Goal: Task Accomplishment & Management: Complete application form

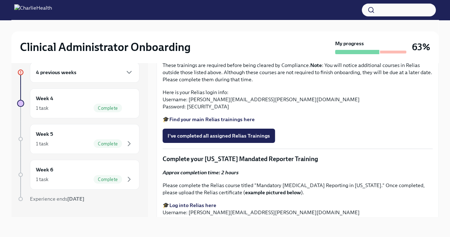
scroll to position [518, 0]
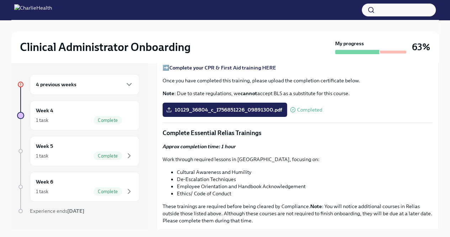
scroll to position [388, 0]
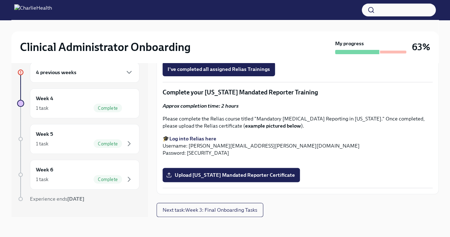
scroll to position [927, 0]
click at [237, 176] on span "Upload [US_STATE] Mandated Reporter Certificate" at bounding box center [231, 174] width 127 height 7
click at [0, 0] on input "Upload [US_STATE] Mandated Reporter Certificate" at bounding box center [0, 0] width 0 height 0
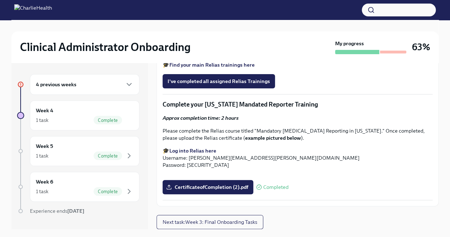
scroll to position [714, 0]
click at [219, 85] on span "I've completed all assigned Relias Trainings" at bounding box center [219, 81] width 103 height 7
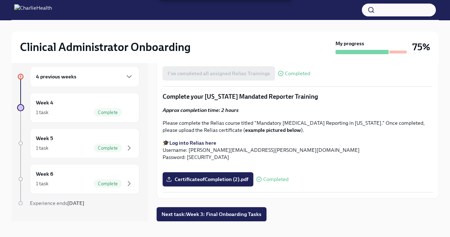
scroll to position [12, 0]
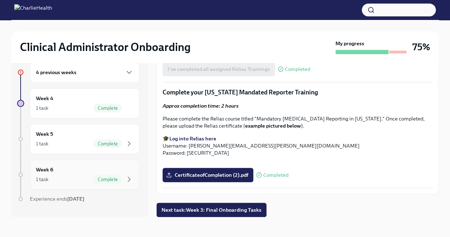
click at [103, 181] on span "Complete" at bounding box center [108, 179] width 28 height 5
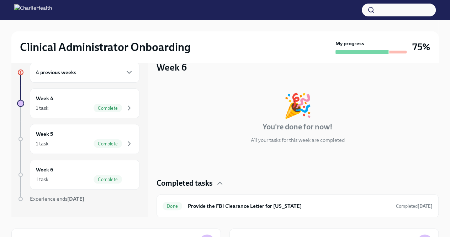
scroll to position [1, 0]
click at [64, 137] on div "Week 5 1 task Complete" at bounding box center [85, 139] width 98 height 18
click at [64, 136] on div "Week 5 1 task Complete" at bounding box center [85, 139] width 98 height 18
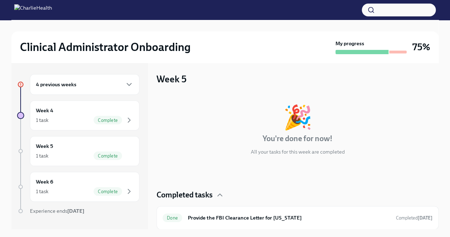
click at [125, 78] on div "4 previous weeks" at bounding box center [85, 84] width 110 height 21
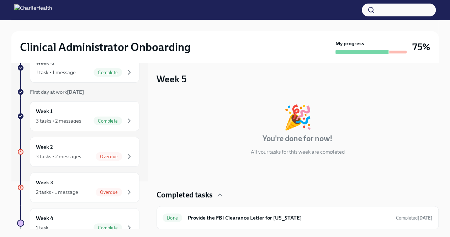
scroll to position [71, 0]
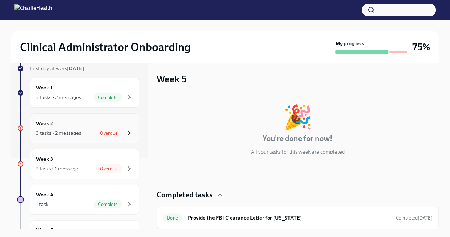
click at [128, 131] on icon "button" at bounding box center [129, 133] width 9 height 9
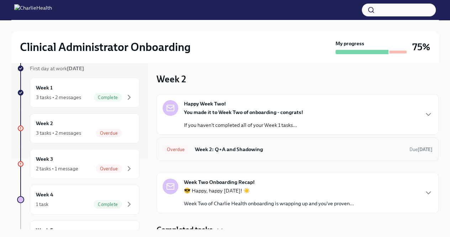
click at [220, 151] on h6 "Week 2: Q+A and Shadowing" at bounding box center [299, 149] width 209 height 8
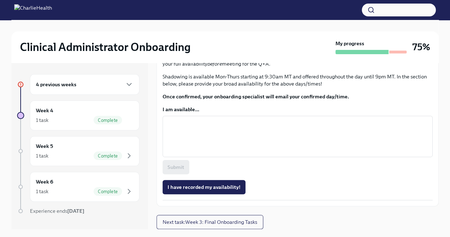
scroll to position [471, 0]
click at [107, 82] on div "4 previous weeks" at bounding box center [85, 84] width 98 height 9
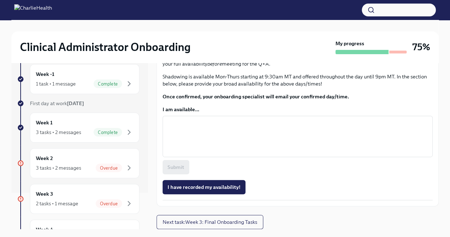
scroll to position [71, 0]
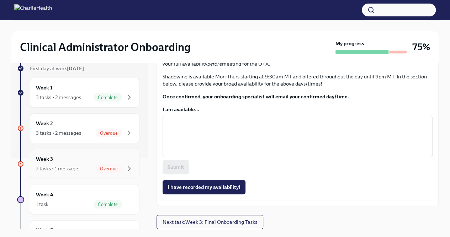
click at [75, 165] on div "2 tasks • 1 message" at bounding box center [57, 168] width 42 height 7
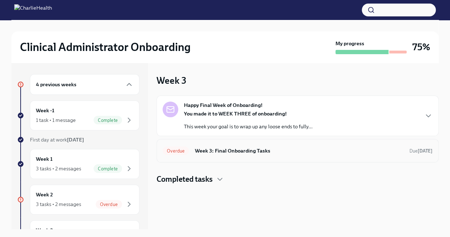
click at [238, 150] on h6 "Week 3: Final Onboarding Tasks" at bounding box center [299, 151] width 209 height 8
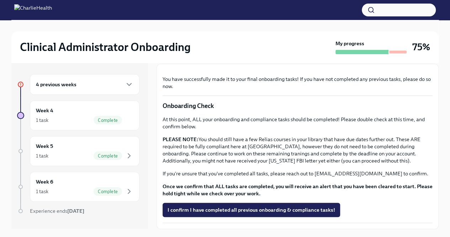
scroll to position [190, 0]
click at [99, 86] on div "4 previous weeks" at bounding box center [85, 84] width 98 height 9
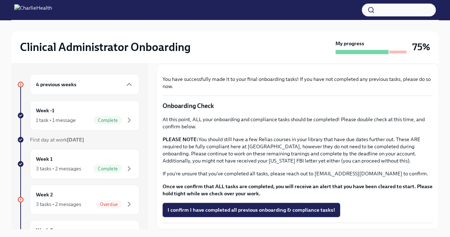
scroll to position [107, 0]
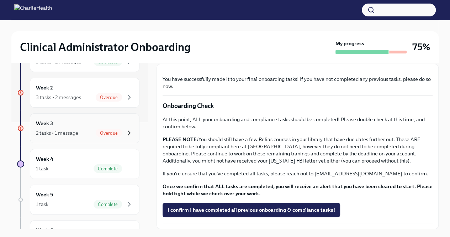
click at [125, 130] on icon "button" at bounding box center [129, 133] width 9 height 9
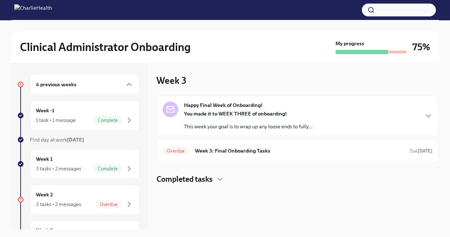
click at [205, 120] on div "You made it to WEEK THREE of onboarding! This week your goal is to wrap up any …" at bounding box center [248, 120] width 129 height 20
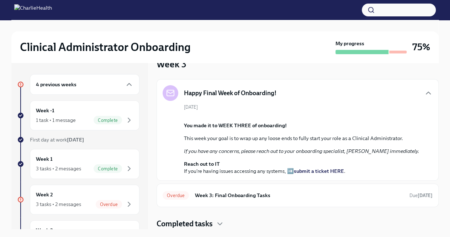
scroll to position [71, 0]
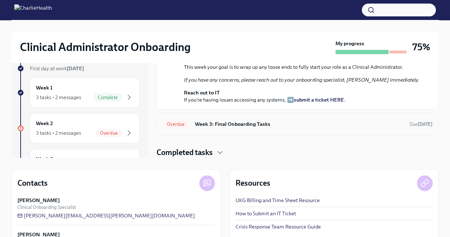
click at [244, 124] on h6 "Week 3: Final Onboarding Tasks" at bounding box center [299, 124] width 209 height 8
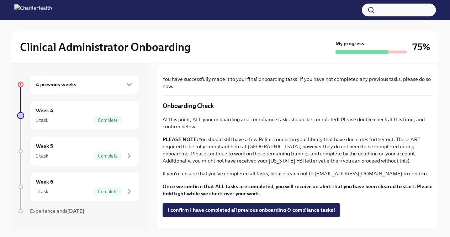
click at [95, 86] on div "4 previous weeks" at bounding box center [85, 84] width 98 height 9
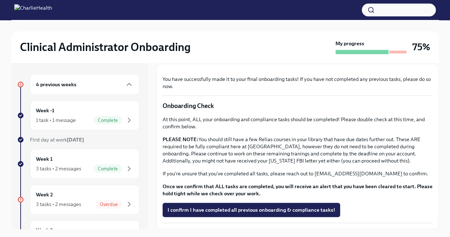
click at [82, 92] on div "4 previous weeks" at bounding box center [85, 84] width 110 height 21
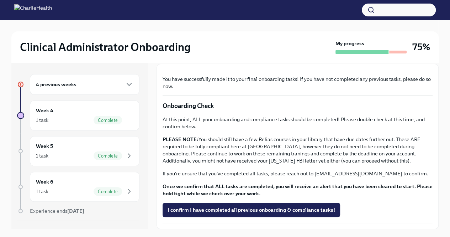
click at [82, 92] on div "4 previous weeks" at bounding box center [85, 84] width 110 height 21
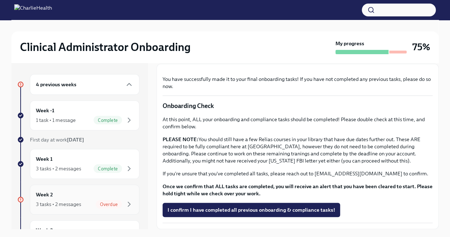
scroll to position [36, 0]
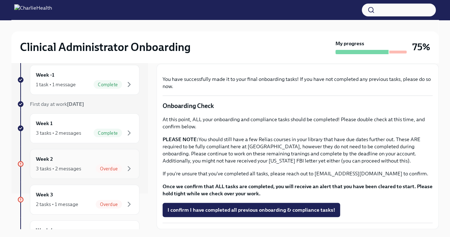
click at [97, 167] on span "Overdue" at bounding box center [109, 168] width 26 height 5
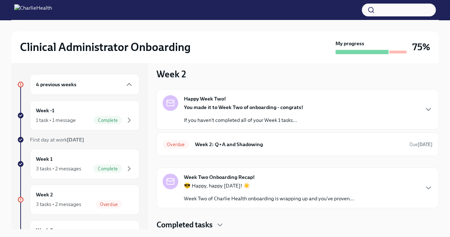
click at [272, 117] on p "If you haven't completed all of your Week 1 tasks..." at bounding box center [243, 119] width 119 height 7
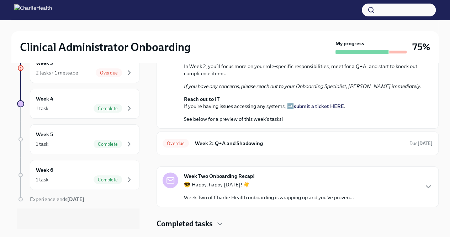
scroll to position [96, 0]
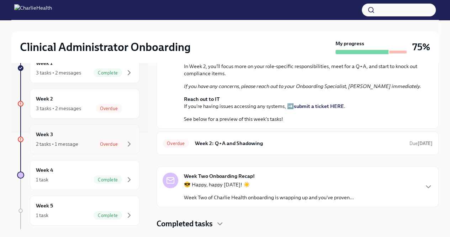
click at [63, 136] on div "Week 3 2 tasks • 1 message Overdue" at bounding box center [85, 139] width 98 height 18
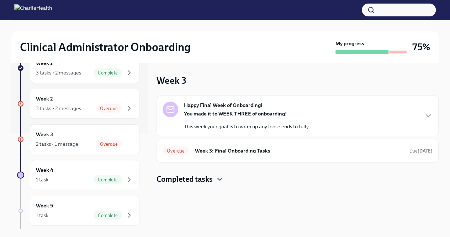
click at [224, 179] on icon "button" at bounding box center [220, 179] width 9 height 9
click at [252, 155] on div "Overdue Week 3: Final Onboarding Tasks Due 8 days ago" at bounding box center [298, 150] width 270 height 11
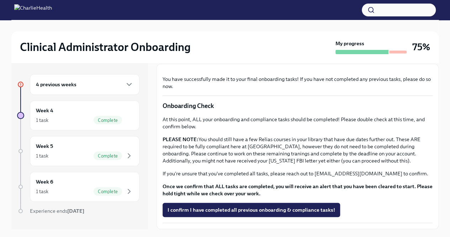
scroll to position [214, 0]
click at [95, 87] on div "4 previous weeks" at bounding box center [85, 84] width 98 height 9
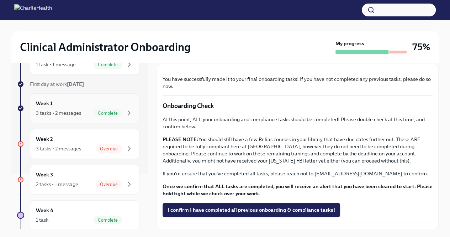
scroll to position [107, 0]
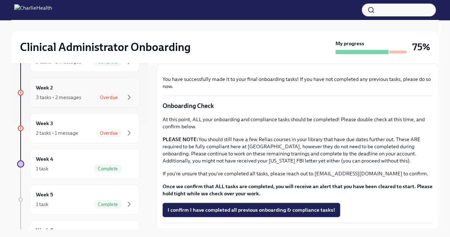
click at [70, 94] on div "3 tasks • 2 messages" at bounding box center [58, 97] width 45 height 7
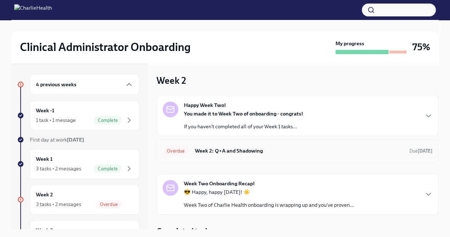
click at [299, 151] on h6 "Week 2: Q+A and Shadowing" at bounding box center [299, 151] width 209 height 8
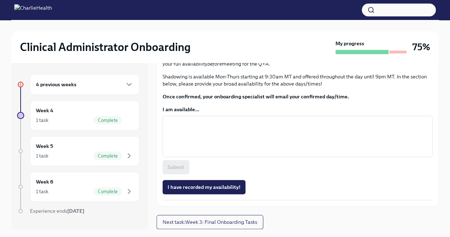
scroll to position [471, 0]
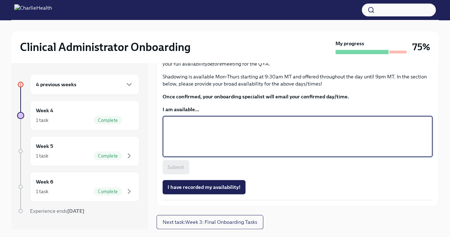
paste textarea "Tuesday 9/9: 5:30PM- 7:00PM Wednesday 9/10: 5:30PM- 7:00PM Thursday: 9/11- 6:00…"
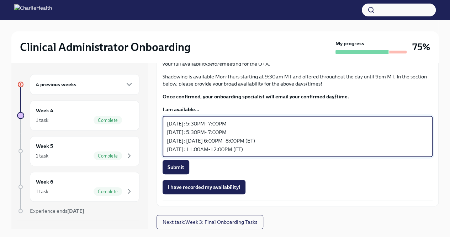
drag, startPoint x: 245, startPoint y: 122, endPoint x: 165, endPoint y: 122, distance: 79.8
click at [165, 122] on div "Tuesday 9/9: 5:30PM- 7:00PM Wednesday 9/10: 5:30PM- 7:00PM Thursday: 9/11- 6:00…" at bounding box center [298, 136] width 270 height 41
click at [177, 127] on textarea "Tuesday 9/9: 5:30PM- 7:00PM Wednesday 9/10: 5:30PM- 7:00PM Thursday: 9/11- 6:00…" at bounding box center [298, 136] width 262 height 34
click at [194, 122] on textarea "Tuesday 9/9: 5:30PM- 7:00PM Wednesday 9/10: 5:30PM- 7:00PM Thursday: 9/11- 6:00…" at bounding box center [298, 136] width 262 height 34
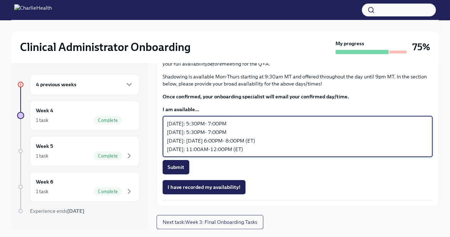
click at [224, 153] on textarea "Tuesday 9/16: 5:30PM- 7:00PM Wednesday 9/10: 5:30PM- 7:00PM Thursday: 9/11- 6:0…" at bounding box center [298, 136] width 262 height 34
drag, startPoint x: 249, startPoint y: 167, endPoint x: 164, endPoint y: 167, distance: 85.4
click at [164, 157] on div "Tuesday 9/16: 5:30PM- 9:00PM Wednesday 9/10: 5:30PM- 7:00PM Thursday: 9/11- 6:0…" at bounding box center [298, 136] width 270 height 41
click at [202, 153] on textarea "Tuesday 9/16: 5:30PM- 9:00PM Thursday: 9/11- 6:00PM- 8:00PM (ET) Saturday 9/13:…" at bounding box center [298, 136] width 262 height 34
drag, startPoint x: 245, startPoint y: 158, endPoint x: 200, endPoint y: 158, distance: 44.9
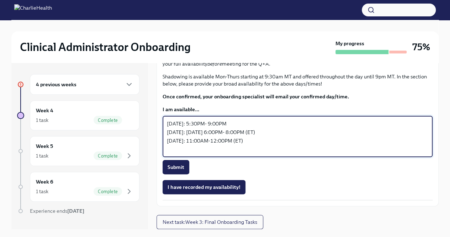
click at [200, 153] on textarea "Tuesday 9/16: 5:30PM- 9:00PM Thursday: 9/17- 6:00PM- 8:00PM (ET) Saturday 9/13:…" at bounding box center [298, 136] width 262 height 34
drag, startPoint x: 256, startPoint y: 168, endPoint x: 204, endPoint y: 170, distance: 52.0
click at [204, 153] on textarea "Tuesday 9/16: 5:30PM- 9:00PM Thursday: 9/17- 6:00PM- 8:00PM (ET) Saturday 9/13:…" at bounding box center [298, 136] width 262 height 34
paste textarea "5:30PM- 9:00PM"
drag, startPoint x: 257, startPoint y: 174, endPoint x: 248, endPoint y: 173, distance: 8.9
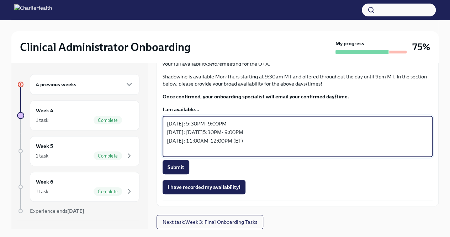
click at [248, 153] on textarea "Tuesday 9/16: 5:30PM- 9:00PM Thursday: 9/17-5:30PM- 9:00PM Saturday 9/13: 11:00…" at bounding box center [298, 136] width 262 height 34
click at [245, 153] on textarea "Tuesday 9/16: 5:30PM- 9:00PM Thursday: 9/17-5:30PM- 9:00PM Saturday 9/13: 11:00…" at bounding box center [298, 136] width 262 height 34
paste textarea "(ET)"
click at [246, 153] on textarea "Tuesday 9/16: 5:30PM- 9:00PM (ET) Thursday: 9/17-5:30PM- 9:00PM Saturday 9/13: …" at bounding box center [298, 136] width 262 height 34
paste textarea "(ET)"
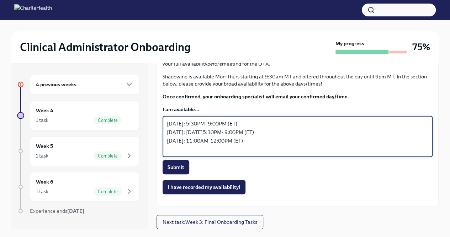
drag, startPoint x: 258, startPoint y: 177, endPoint x: 159, endPoint y: 177, distance: 99.7
click at [163, 157] on div "Tuesday 9/16: 5:30PM- 9:00PM (ET) Thursday: 9/17-5:30PM- 9:00PM (ET) Saturday 9…" at bounding box center [298, 136] width 270 height 41
click at [168, 153] on textarea "Tuesday 9/16: 5:30PM- 9:00PM (ET) Thursday: 9/17-5:30PM- 9:00PM (ET)" at bounding box center [298, 136] width 262 height 34
click at [165, 157] on div "Tuesday 9/16: 5:30PM- 9:00PM (ET) Thursday: 9/17-5:30PM- 9:00PM (ET) x ​" at bounding box center [298, 136] width 270 height 41
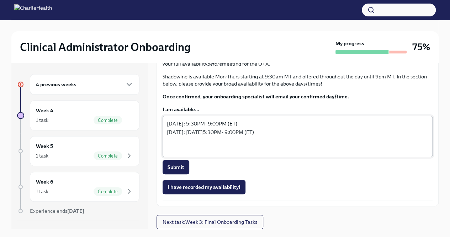
click at [165, 157] on div "Tuesday 9/16: 5:30PM- 9:00PM (ET) Thursday: 9/17-5:30PM- 9:00PM (ET) x ​" at bounding box center [298, 136] width 270 height 41
drag, startPoint x: 165, startPoint y: 159, endPoint x: 235, endPoint y: 156, distance: 70.2
click at [235, 156] on div "Tuesday 9/16: 5:30PM- 9:00PM (ET) Thursday: 9/17-5:30PM- 9:00PM (ET) x ​" at bounding box center [298, 136] width 270 height 41
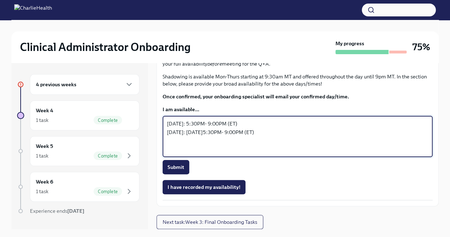
drag, startPoint x: 254, startPoint y: 160, endPoint x: 168, endPoint y: 159, distance: 85.8
click at [168, 153] on textarea "Tuesday 9/16: 5:30PM- 9:00PM (ET) Thursday: 9/17-5:30PM- 9:00PM (ET)" at bounding box center [298, 136] width 262 height 34
click at [166, 157] on div "Tuesday 9/16: 5:30PM- 9:00PM (ET) Thursday: 9/17-5:30PM- 9:00PM (ET) x ​" at bounding box center [298, 136] width 270 height 41
drag, startPoint x: 166, startPoint y: 159, endPoint x: 172, endPoint y: 173, distance: 14.5
click at [172, 153] on textarea "Tuesday 9/16: 5:30PM- 9:00PM (ET) Thursday: 9/17-5:30PM- 9:00PM (ET)" at bounding box center [298, 136] width 262 height 34
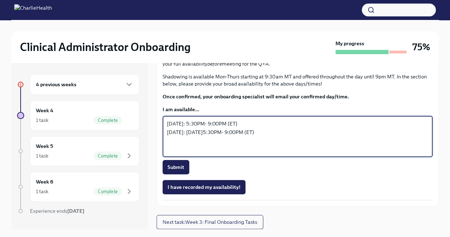
click at [167, 153] on textarea "Tuesday 9/16: 5:30PM- 9:00PM (ET) Thursday: 9/17-5:30PM- 9:00PM (ET)" at bounding box center [298, 136] width 262 height 34
paste textarea "Tuesday 9/16: 5:30PM- 9:00PM (ET)"
click at [184, 153] on textarea "Tuesday 9/16: 5:30PM- 9:00PM (ET) Tuesday 9/16: 5:30PM- 9:00PM (ET) Thursday: 9…" at bounding box center [298, 136] width 262 height 34
click at [197, 153] on textarea "Monday 9/16: 5:30PM- 9:00PM (ET) Tuesday 9/16: 5:30PM- 9:00PM (ET) Thursday: 9/…" at bounding box center [298, 136] width 262 height 34
type textarea "Monday 9/15: 5:30PM- 9:00PM (ET) Tuesday 9/16: 5:30PM- 9:00PM (ET) Thursday: 9/…"
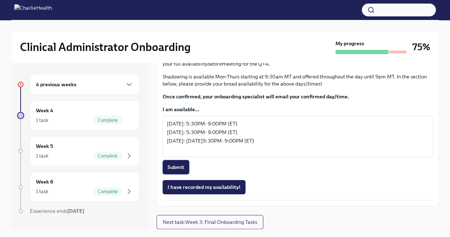
click at [181, 171] on span "Submit" at bounding box center [176, 166] width 17 height 7
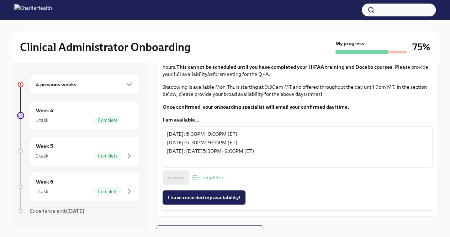
scroll to position [257, 0]
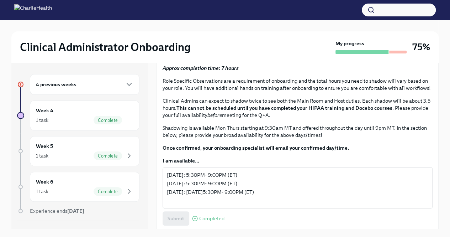
click at [232, 15] on span "Schedule your Q+A with Keenan Nessl via Calendly." at bounding box center [253, 11] width 171 height 7
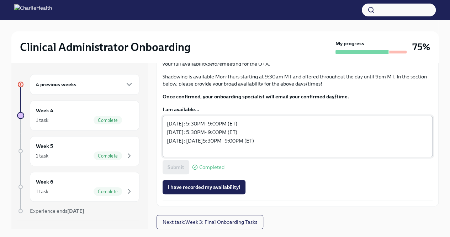
scroll to position [471, 0]
click at [216, 186] on span "I have recorded my availability!" at bounding box center [204, 186] width 73 height 7
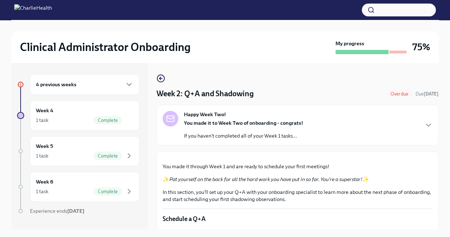
click at [291, 93] on div "Week 2: Q+A and Shadowing Overdue Due [DATE]" at bounding box center [298, 93] width 282 height 11
click at [310, 117] on div "Happy Week Two! You made it to Week Two of onboarding - congrats! If you haven'…" at bounding box center [298, 125] width 270 height 28
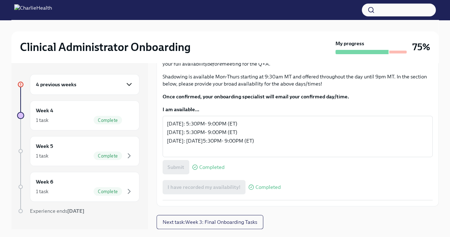
click at [127, 84] on icon "button" at bounding box center [129, 84] width 4 height 2
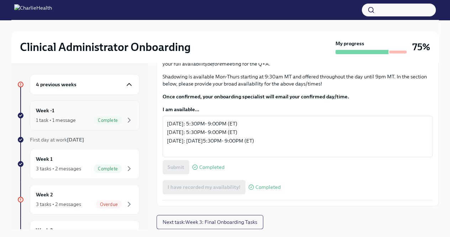
scroll to position [71, 0]
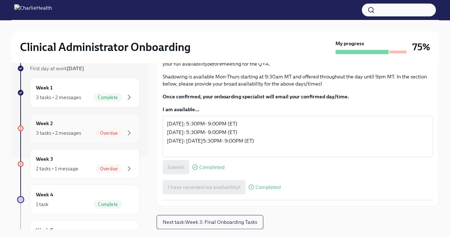
click at [80, 127] on div "Week 2 3 tasks • 2 messages Overdue" at bounding box center [85, 128] width 98 height 18
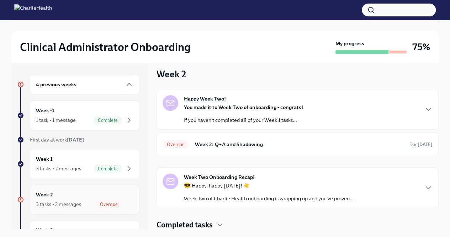
click at [63, 198] on div "Week 2 3 tasks • 2 messages Overdue" at bounding box center [85, 199] width 98 height 18
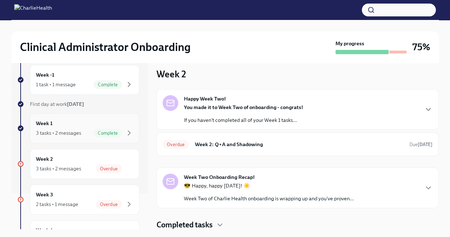
click at [79, 162] on div "Week 2 3 tasks • 2 messages Overdue" at bounding box center [85, 164] width 98 height 18
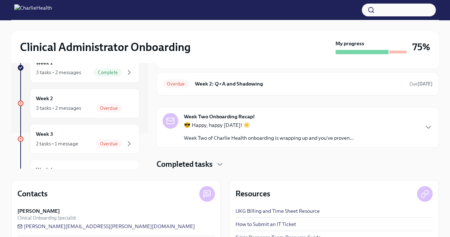
scroll to position [31, 0]
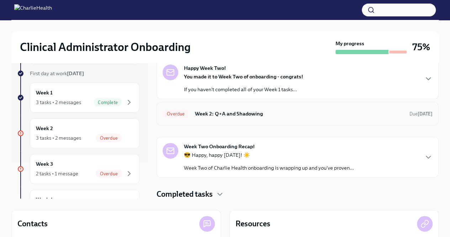
click at [266, 114] on h6 "Week 2: Q+A and Shadowing" at bounding box center [299, 114] width 209 height 8
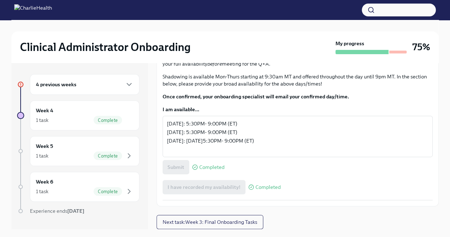
click at [79, 89] on div "4 previous weeks" at bounding box center [85, 84] width 110 height 21
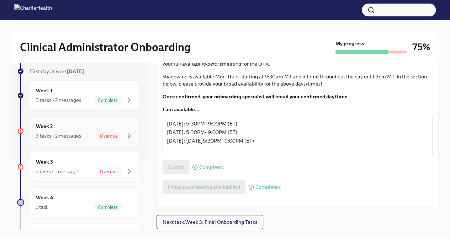
scroll to position [71, 0]
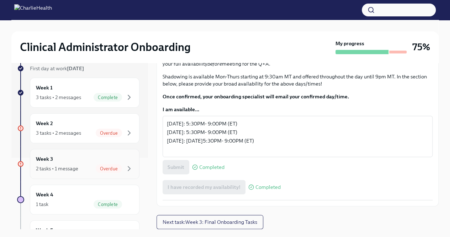
click at [73, 165] on div "2 tasks • 1 message" at bounding box center [57, 168] width 42 height 7
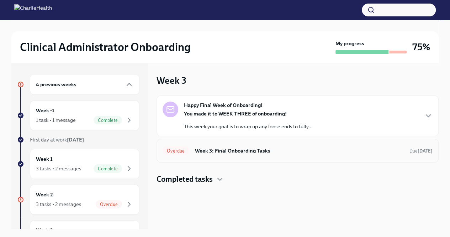
click at [304, 153] on h6 "Week 3: Final Onboarding Tasks" at bounding box center [299, 151] width 209 height 8
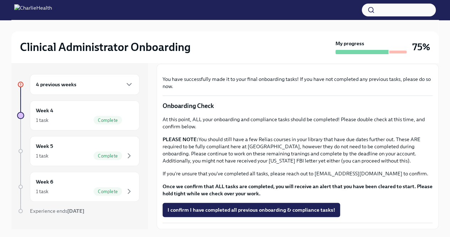
scroll to position [226, 0]
